Goal: Task Accomplishment & Management: Complete application form

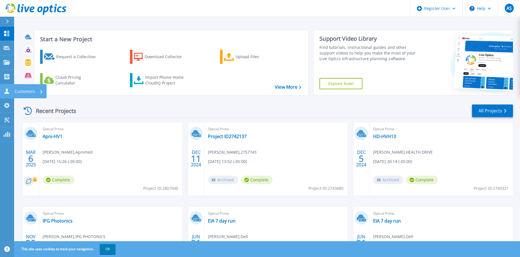
click at [27, 90] on p "Customers" at bounding box center [25, 91] width 20 height 15
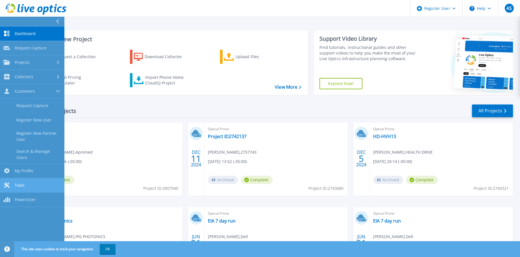
click at [22, 183] on span "Tools" at bounding box center [20, 185] width 10 height 5
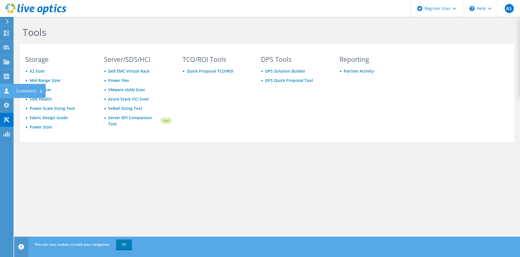
click at [21, 95] on div "Customers" at bounding box center [29, 91] width 32 height 14
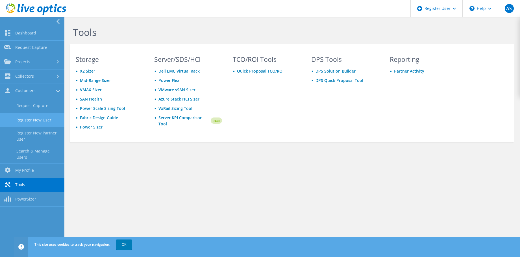
click at [23, 117] on link "Register New User" at bounding box center [32, 120] width 64 height 14
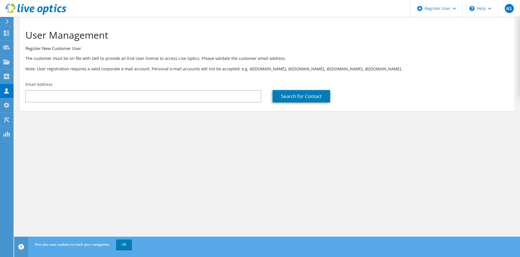
click at [106, 129] on section "User Management Register New Customer User The customer must be on file with De…" at bounding box center [267, 81] width 506 height 128
click at [126, 244] on link "OK" at bounding box center [124, 244] width 16 height 10
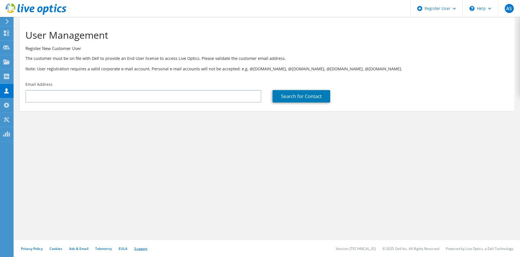
click at [146, 247] on link "Support" at bounding box center [140, 248] width 13 height 5
